Goal: Task Accomplishment & Management: Manage account settings

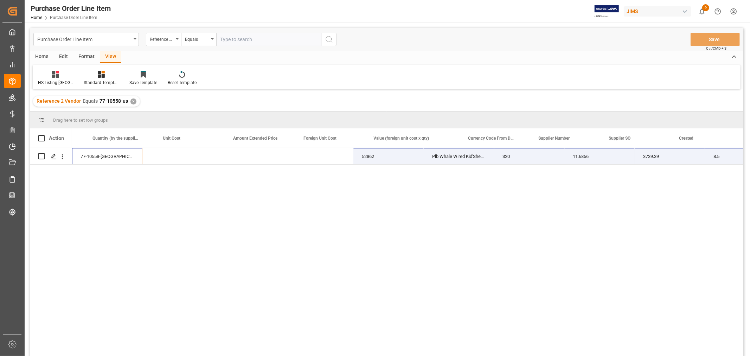
scroll to position [0, 408]
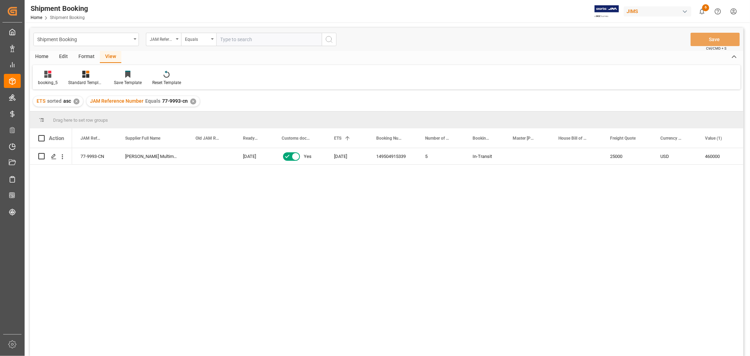
click at [190, 103] on div "✕" at bounding box center [193, 101] width 6 height 6
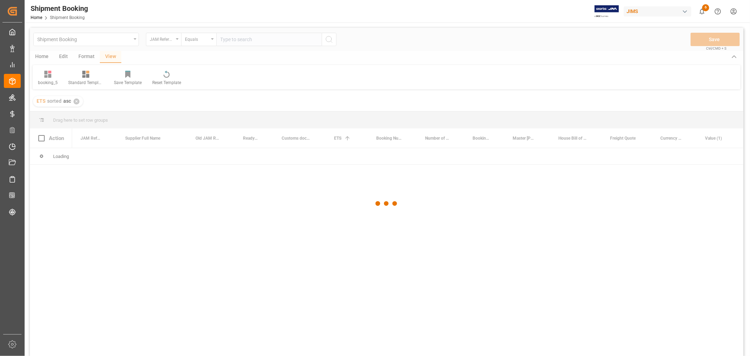
click at [232, 40] on div at bounding box center [386, 203] width 713 height 351
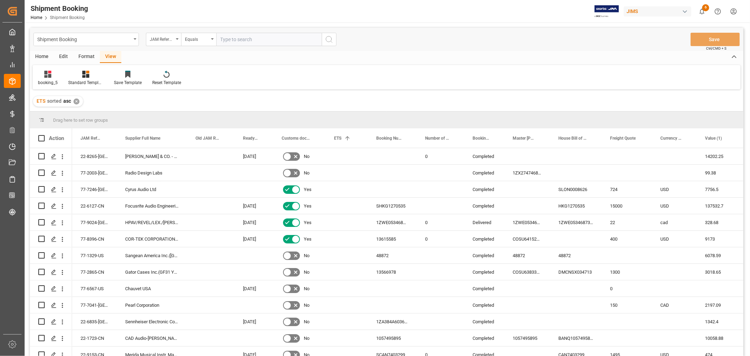
click at [232, 40] on input "text" at bounding box center [268, 39] width 105 height 13
type input "77-10558-us"
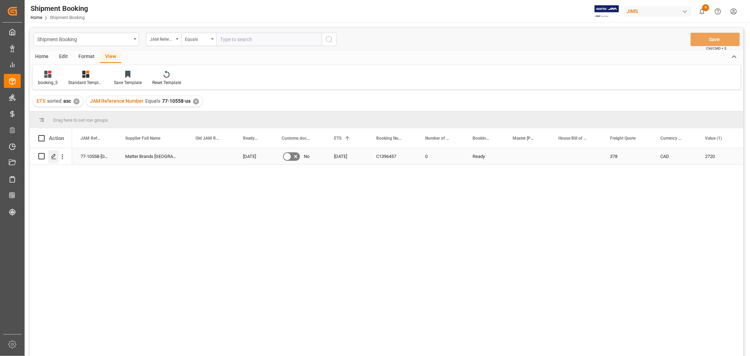
click at [54, 154] on icon "Press SPACE to select this row." at bounding box center [54, 157] width 6 height 6
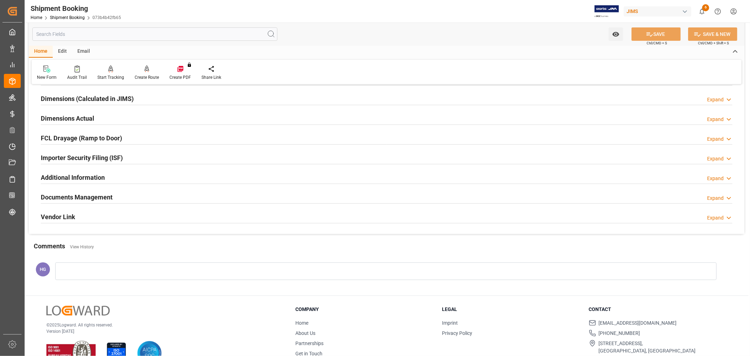
scroll to position [156, 0]
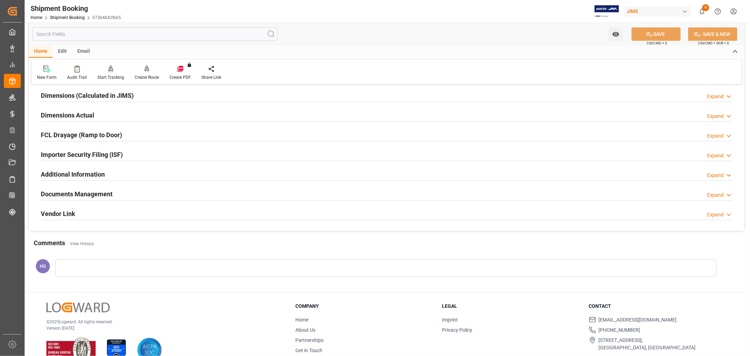
click at [81, 191] on h2 "Documents Management" at bounding box center [77, 193] width 72 height 9
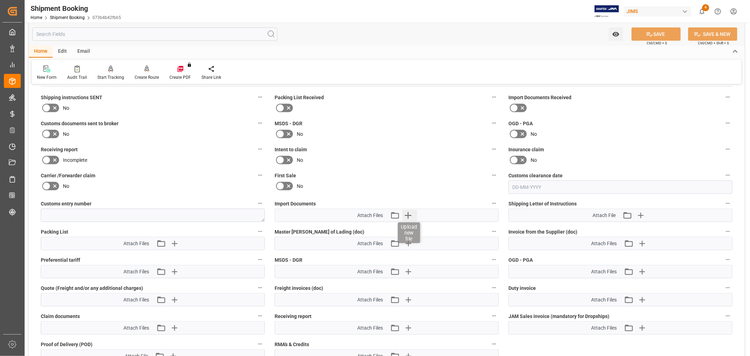
scroll to position [273, 0]
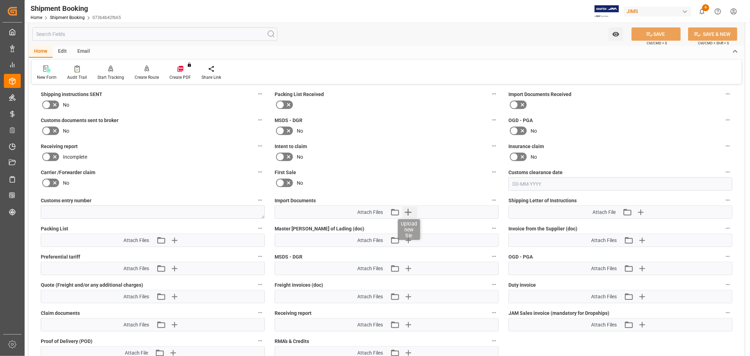
click at [407, 212] on icon "button" at bounding box center [407, 211] width 11 height 11
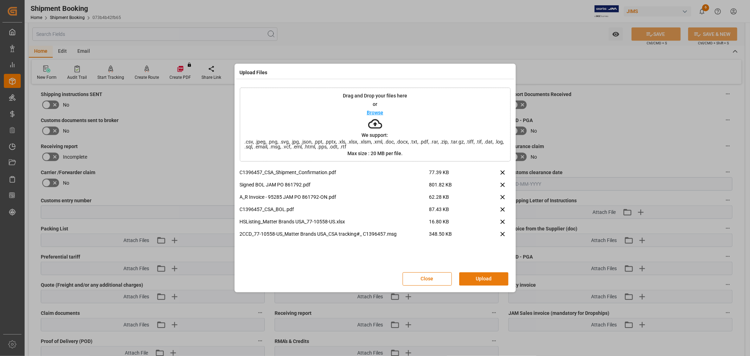
click at [484, 282] on button "Upload" at bounding box center [483, 278] width 49 height 13
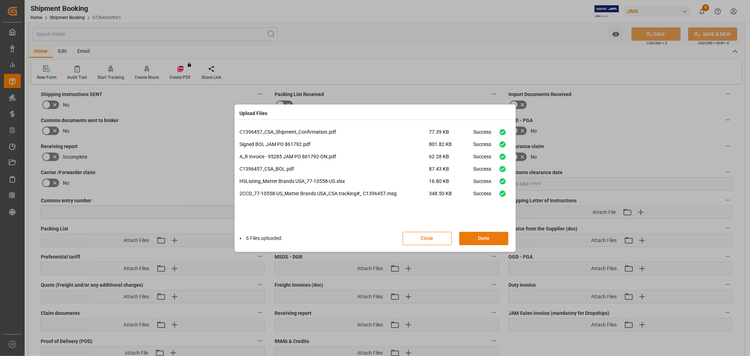
click at [483, 238] on button "Done" at bounding box center [483, 238] width 49 height 13
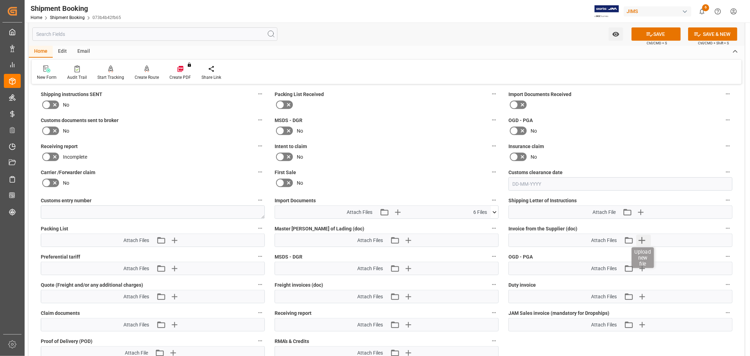
click at [643, 238] on icon "button" at bounding box center [641, 240] width 7 height 7
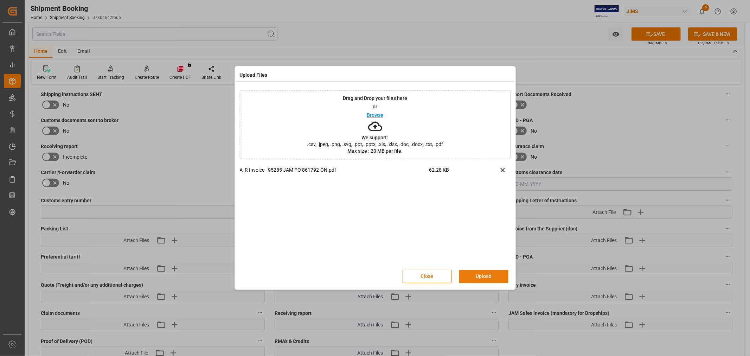
click at [479, 270] on button "Upload" at bounding box center [483, 276] width 49 height 13
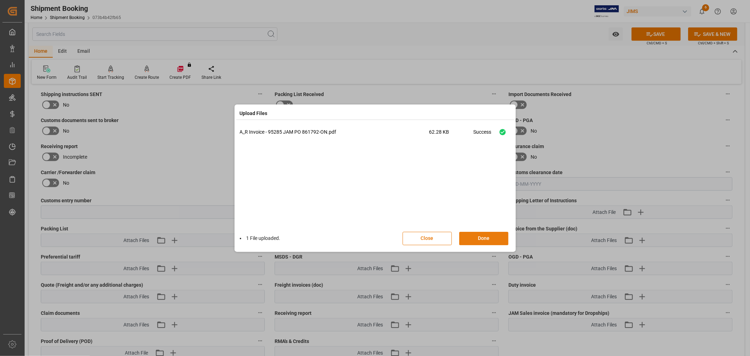
click at [480, 238] on button "Done" at bounding box center [483, 238] width 49 height 13
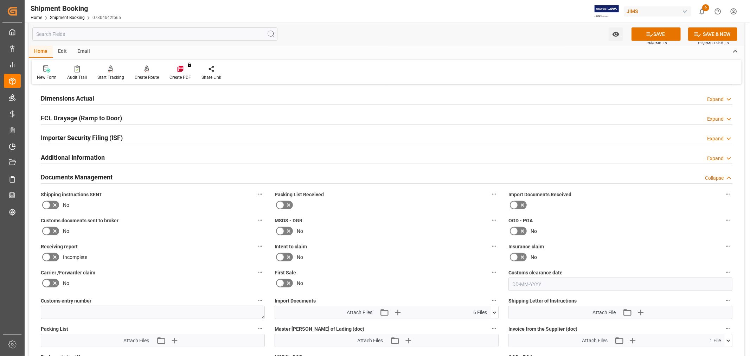
scroll to position [173, 0]
click at [51, 230] on icon at bounding box center [55, 231] width 8 height 8
click at [0, 0] on input "checkbox" at bounding box center [0, 0] width 0 height 0
click at [642, 33] on button "SAVE" at bounding box center [655, 33] width 49 height 13
